Goal: Browse casually

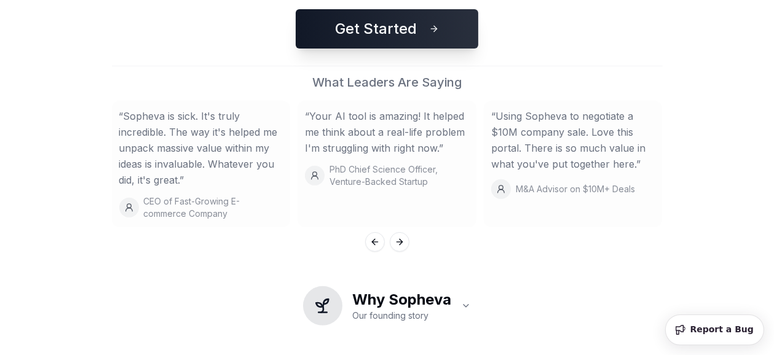
scroll to position [435, 0]
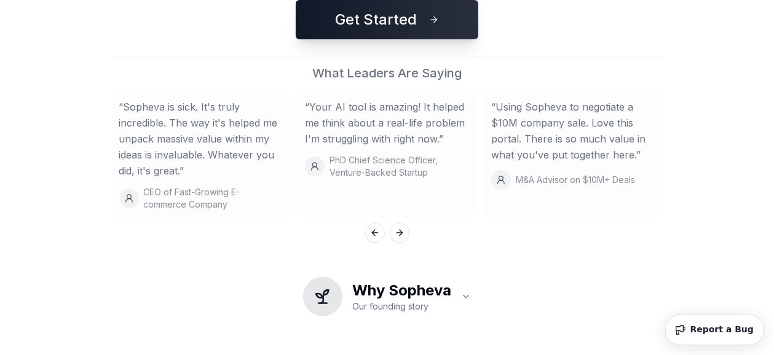
click at [389, 234] on div "Previous slide Next slide" at bounding box center [387, 233] width 551 height 20
click at [396, 235] on button "Next slide" at bounding box center [400, 233] width 20 height 20
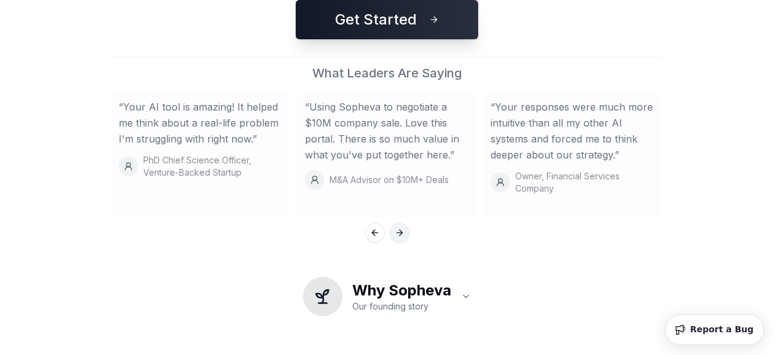
click at [397, 235] on button "Next slide" at bounding box center [400, 233] width 20 height 20
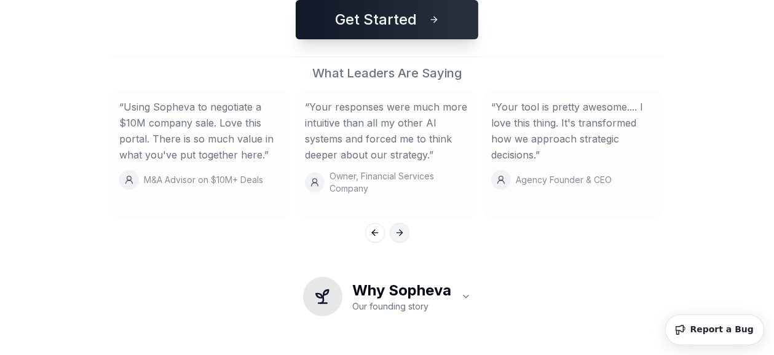
click at [397, 235] on button "Next slide" at bounding box center [400, 233] width 20 height 20
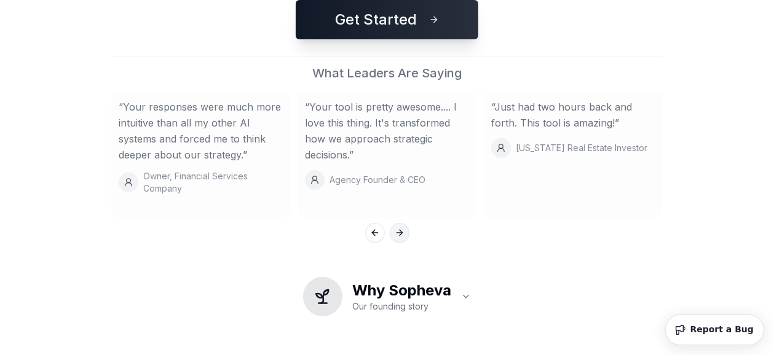
click at [397, 235] on button "Next slide" at bounding box center [400, 233] width 20 height 20
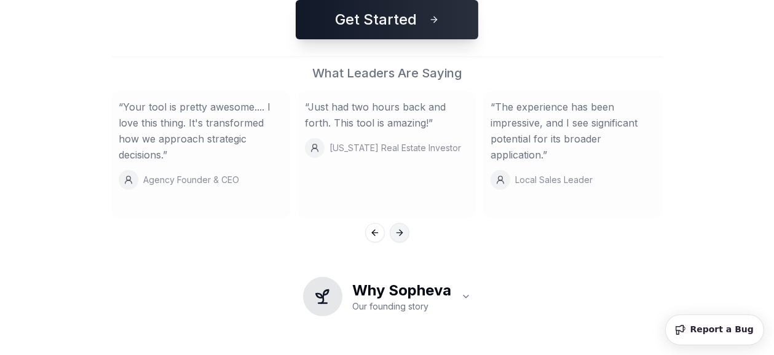
click at [397, 235] on button "Next slide" at bounding box center [400, 233] width 20 height 20
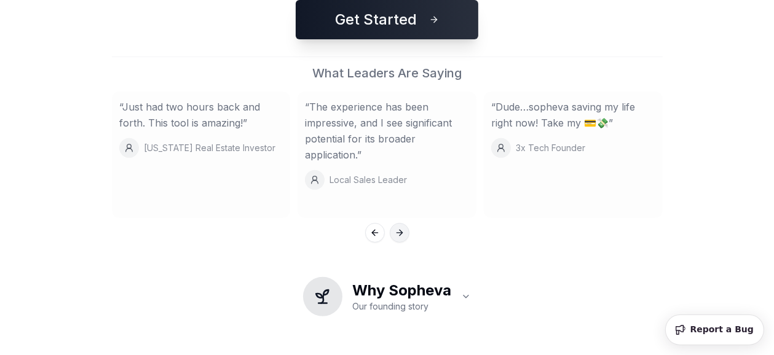
click at [407, 232] on button "Next slide" at bounding box center [400, 233] width 20 height 20
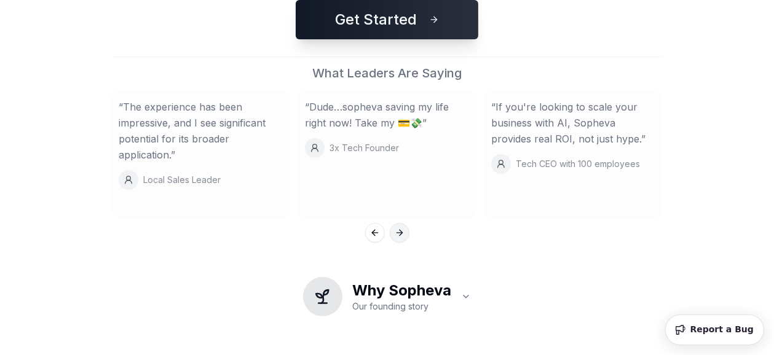
click at [394, 226] on button "Next slide" at bounding box center [400, 233] width 20 height 20
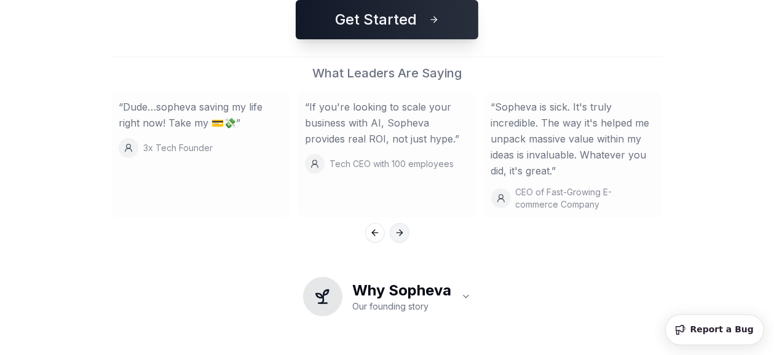
click at [394, 226] on button "Next slide" at bounding box center [400, 233] width 20 height 20
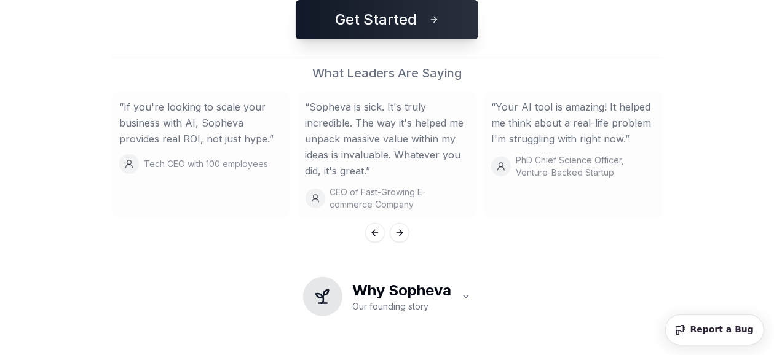
scroll to position [0, 0]
